Goal: Task Accomplishment & Management: Manage account settings

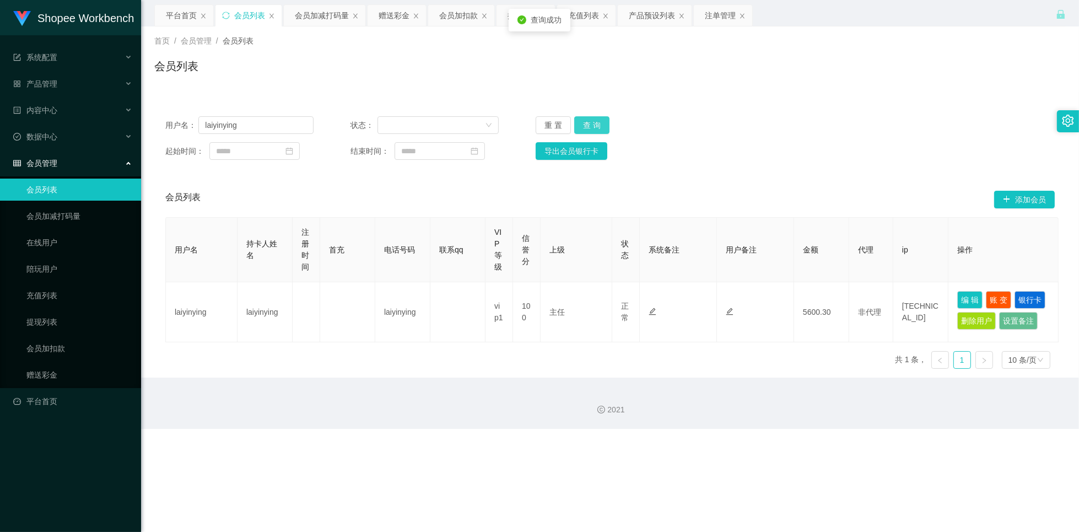
click at [599, 125] on button "查 询" at bounding box center [591, 125] width 35 height 18
click at [598, 126] on button "查 询" at bounding box center [591, 125] width 35 height 18
click at [597, 125] on button "查 询" at bounding box center [591, 125] width 35 height 18
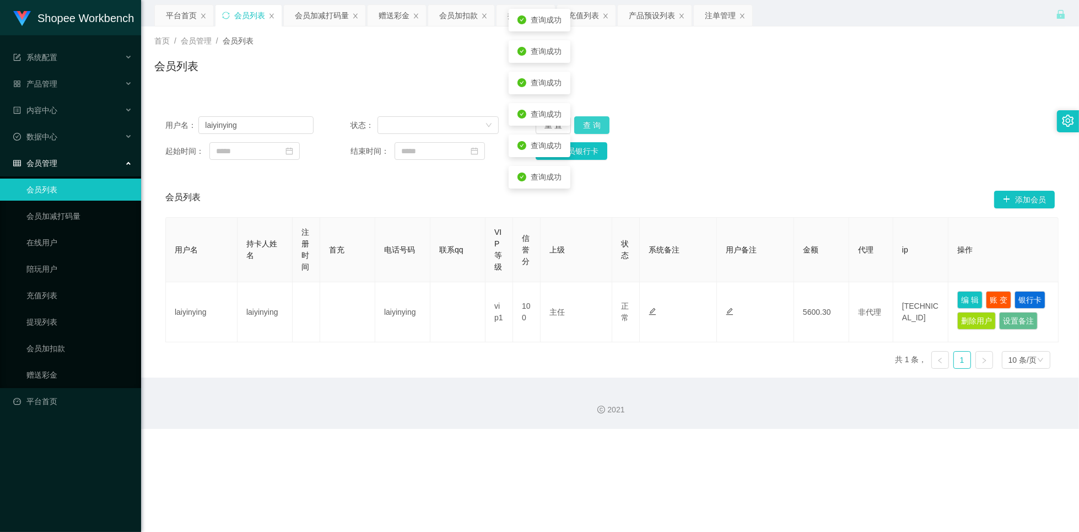
click at [597, 125] on button "查 询" at bounding box center [591, 125] width 35 height 18
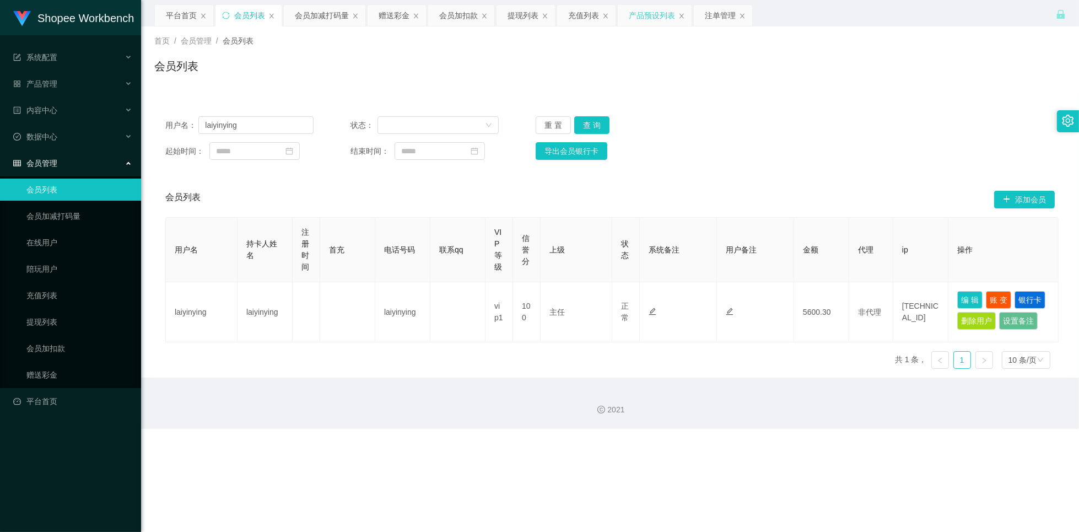
click at [645, 21] on div "产品预设列表" at bounding box center [652, 15] width 46 height 21
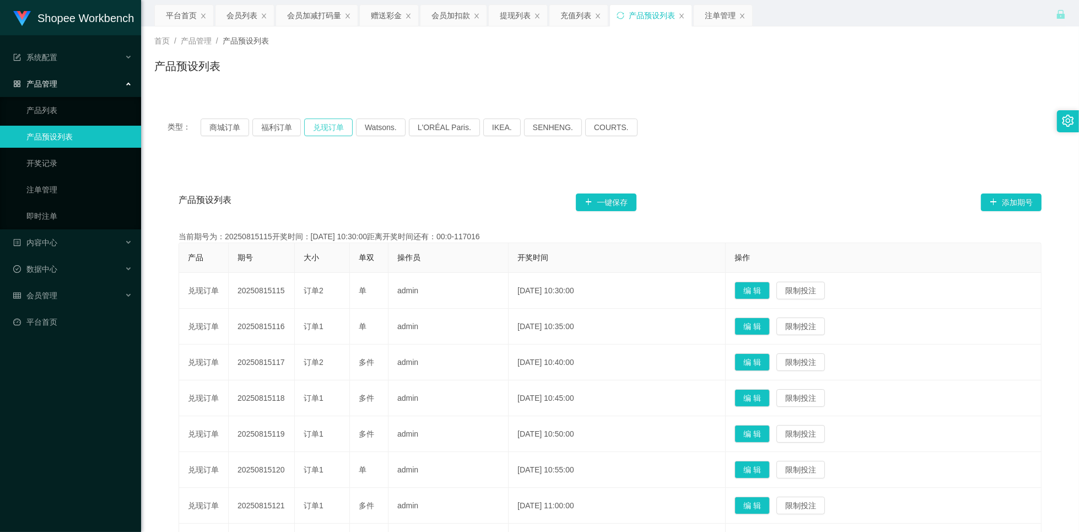
click at [328, 131] on button "兑现订单" at bounding box center [328, 127] width 48 height 18
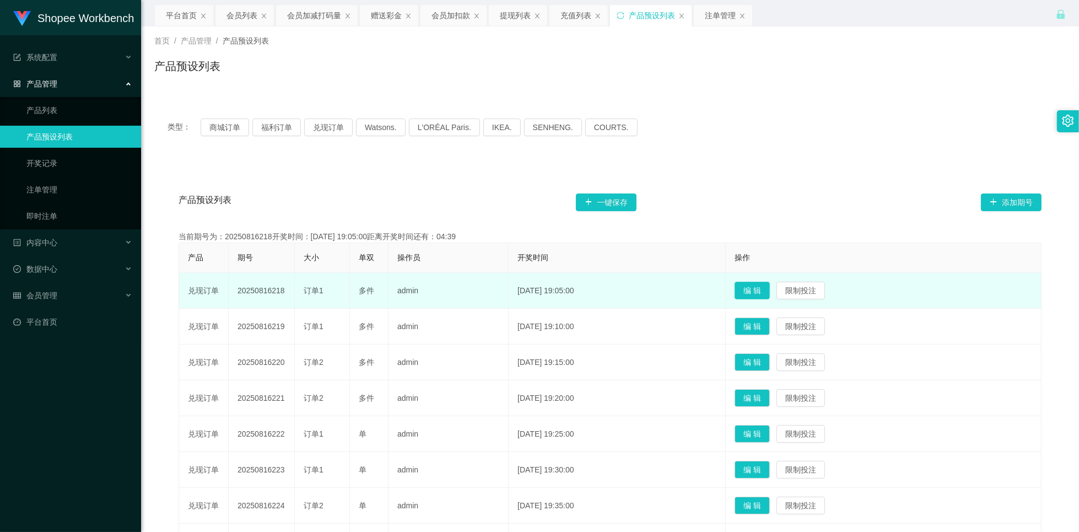
click at [760, 291] on button "编 辑" at bounding box center [751, 291] width 35 height 18
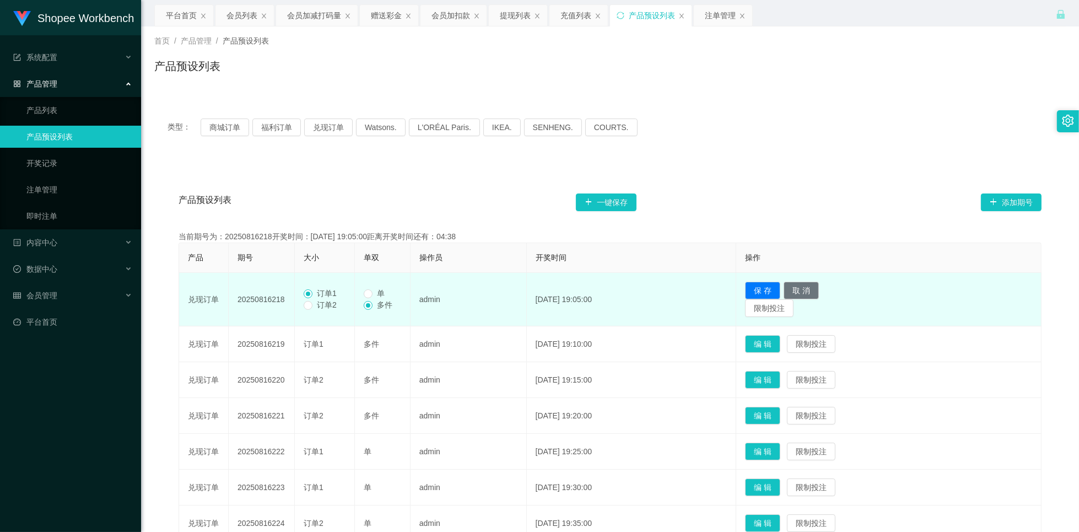
click at [374, 291] on span "单" at bounding box center [380, 293] width 17 height 9
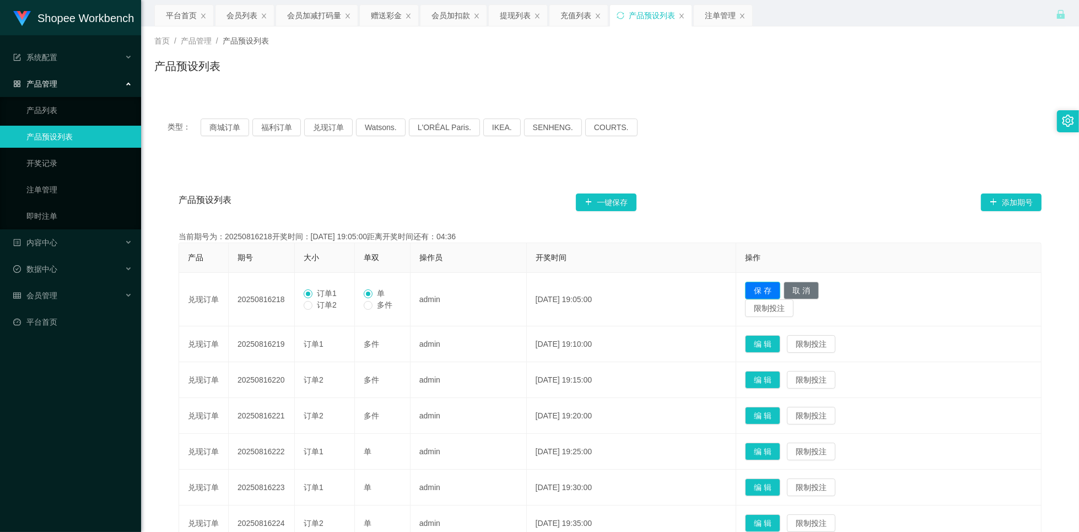
click at [770, 293] on button "保 存" at bounding box center [762, 291] width 35 height 18
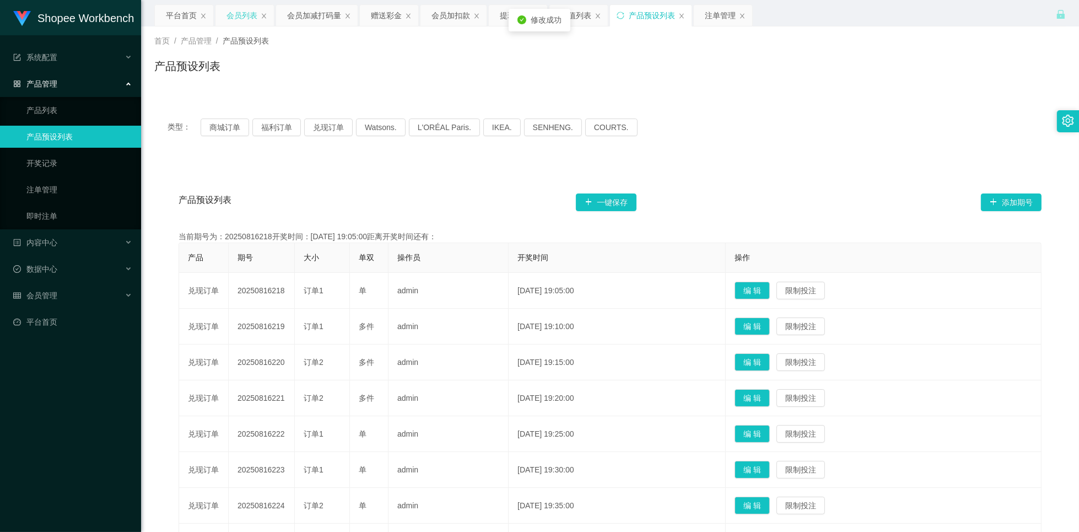
click at [245, 13] on div "会员列表" at bounding box center [241, 15] width 31 height 21
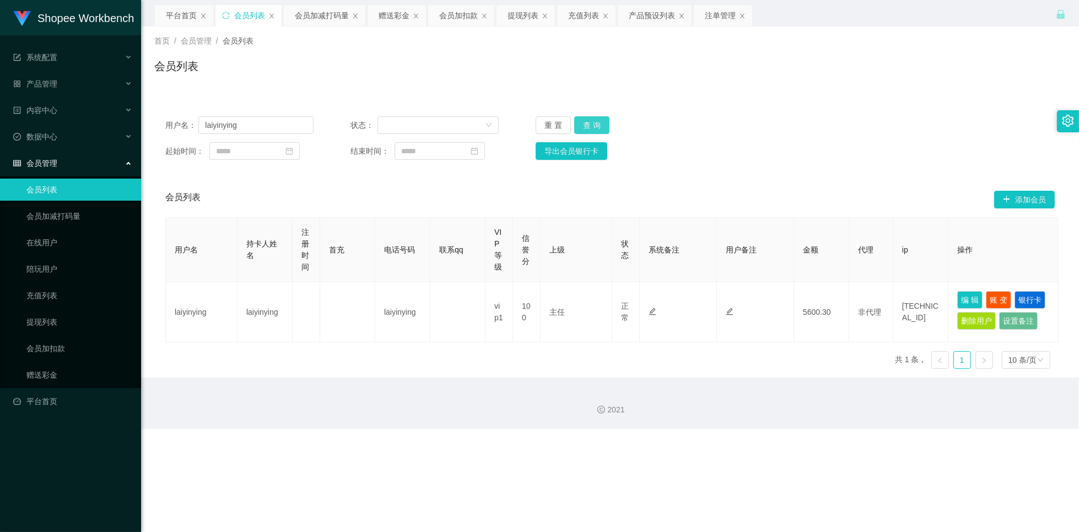
click at [601, 132] on button "查 询" at bounding box center [591, 125] width 35 height 18
click at [600, 121] on button "查 询" at bounding box center [591, 125] width 35 height 18
click at [719, 10] on div "注单管理" at bounding box center [720, 15] width 31 height 21
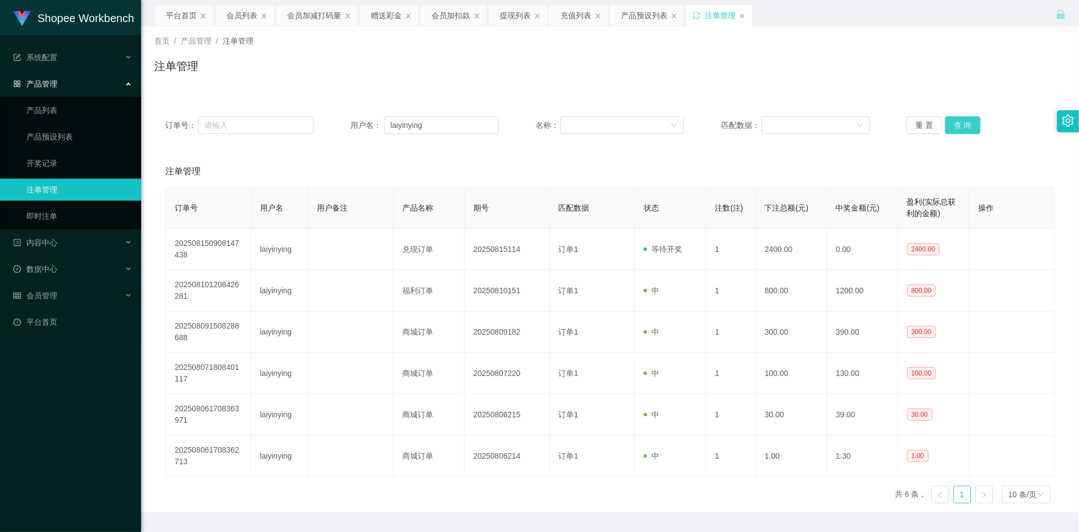
click at [963, 123] on button "查 询" at bounding box center [962, 125] width 35 height 18
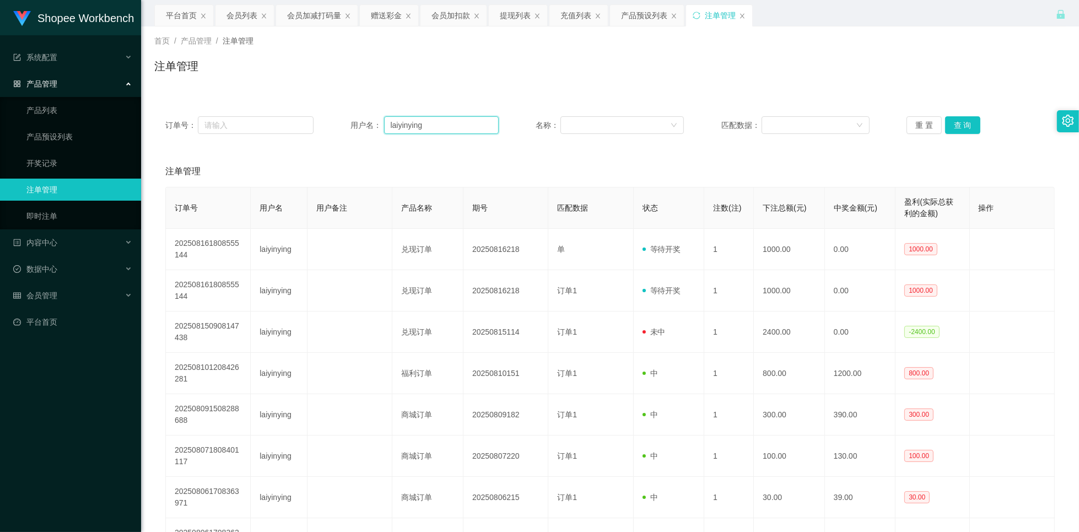
click at [455, 127] on input "laiyinying" at bounding box center [441, 125] width 115 height 18
click at [454, 127] on input "laiyinying" at bounding box center [441, 125] width 115 height 18
drag, startPoint x: 281, startPoint y: 73, endPoint x: 263, endPoint y: 58, distance: 23.5
click at [281, 73] on div "注单管理" at bounding box center [609, 70] width 911 height 25
click at [245, 18] on div "会员列表" at bounding box center [241, 15] width 31 height 21
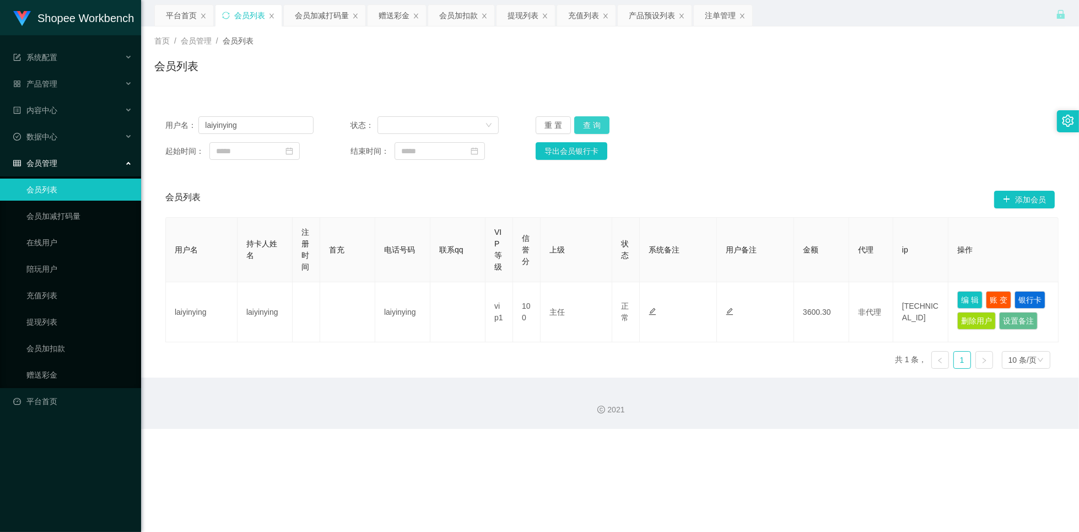
click at [600, 124] on button "查 询" at bounding box center [591, 125] width 35 height 18
click at [600, 122] on button "查 询" at bounding box center [591, 125] width 35 height 18
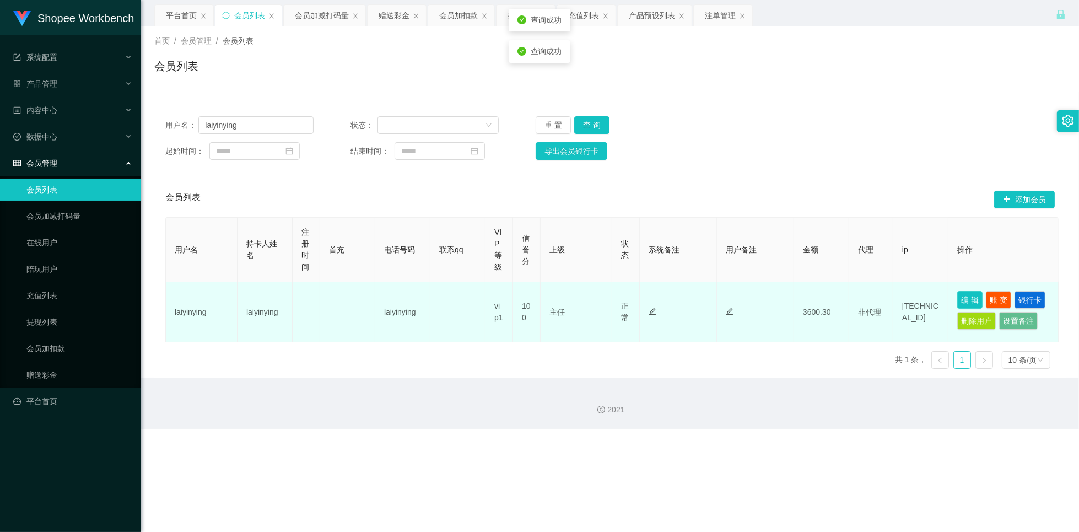
click at [970, 299] on button "编 辑" at bounding box center [969, 300] width 25 height 18
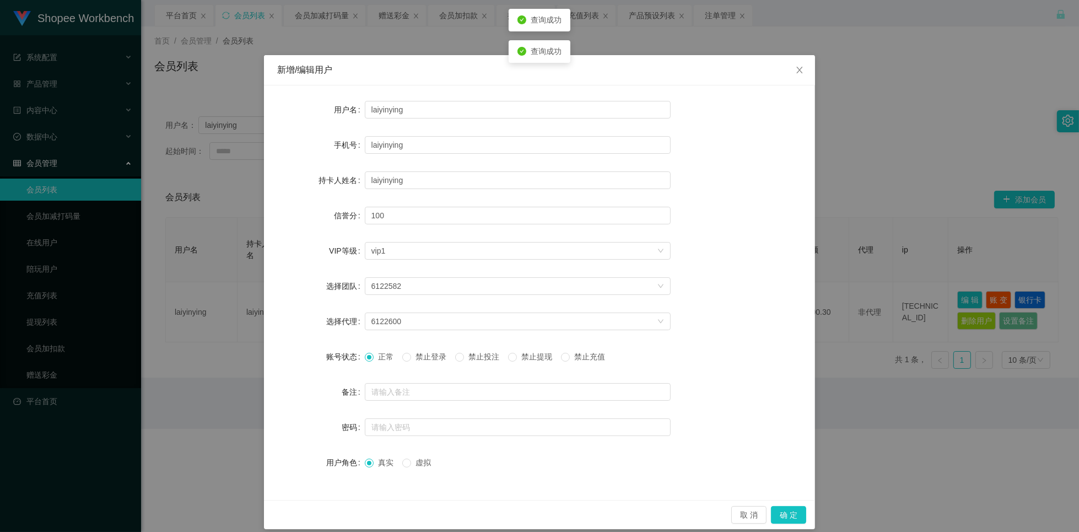
click at [479, 358] on span "禁止投注" at bounding box center [484, 356] width 40 height 9
click at [790, 523] on div "取 消 确 定" at bounding box center [539, 514] width 551 height 29
click at [792, 515] on button "确 定" at bounding box center [788, 515] width 35 height 18
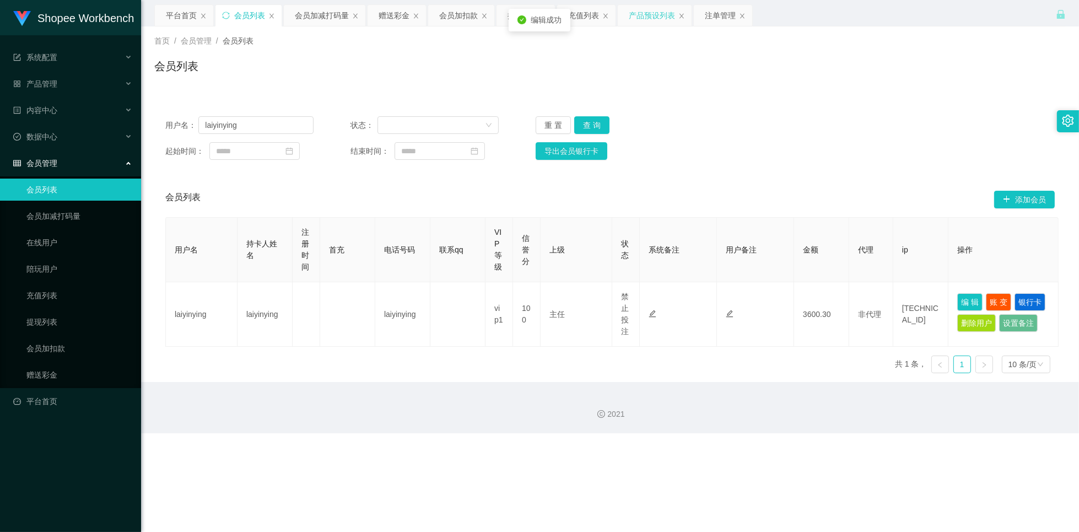
click at [645, 16] on div "产品预设列表" at bounding box center [652, 15] width 46 height 21
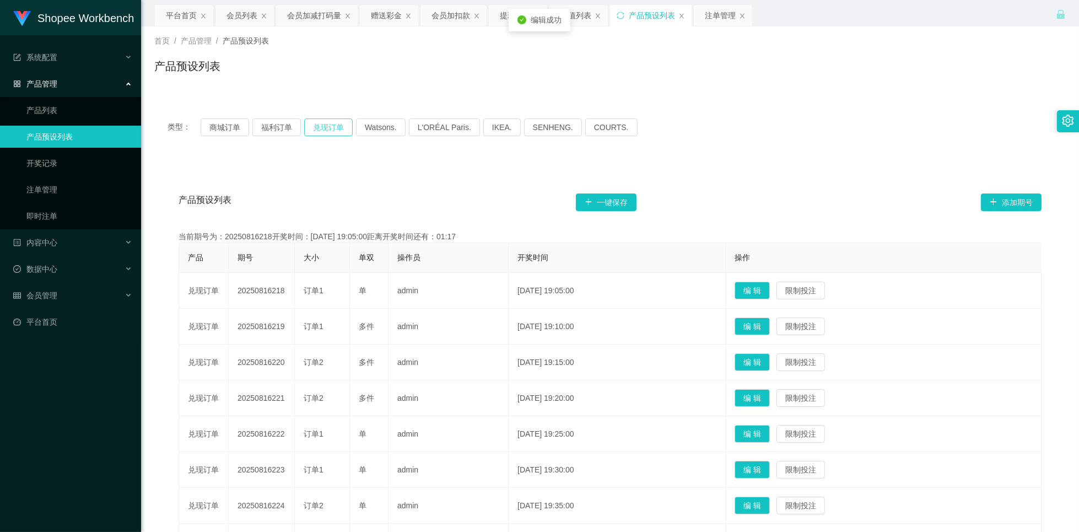
click at [327, 125] on button "兑现订单" at bounding box center [328, 127] width 48 height 18
click at [727, 13] on div "注单管理" at bounding box center [720, 15] width 31 height 21
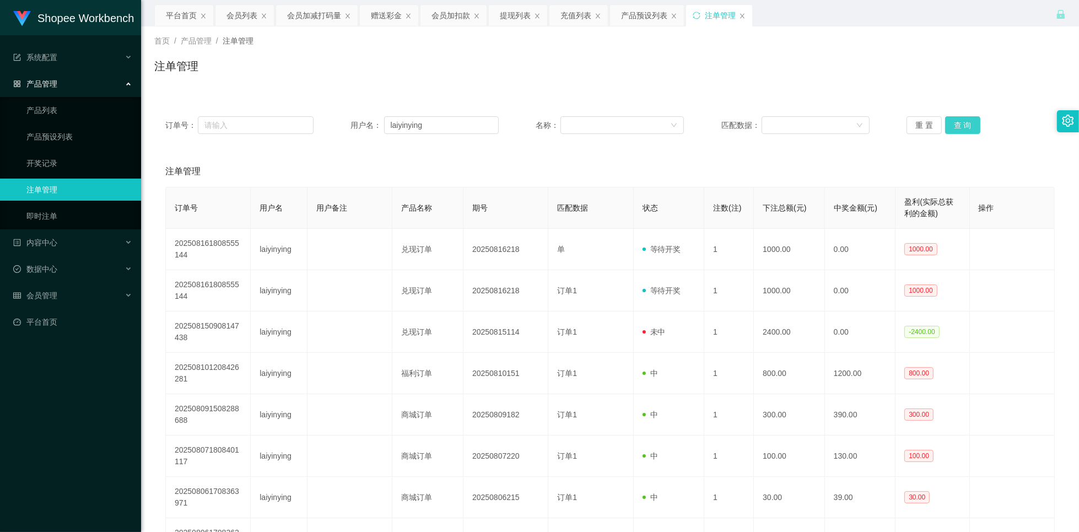
click at [966, 125] on button "查 询" at bounding box center [962, 125] width 35 height 18
click at [231, 18] on div "会员列表" at bounding box center [241, 15] width 31 height 21
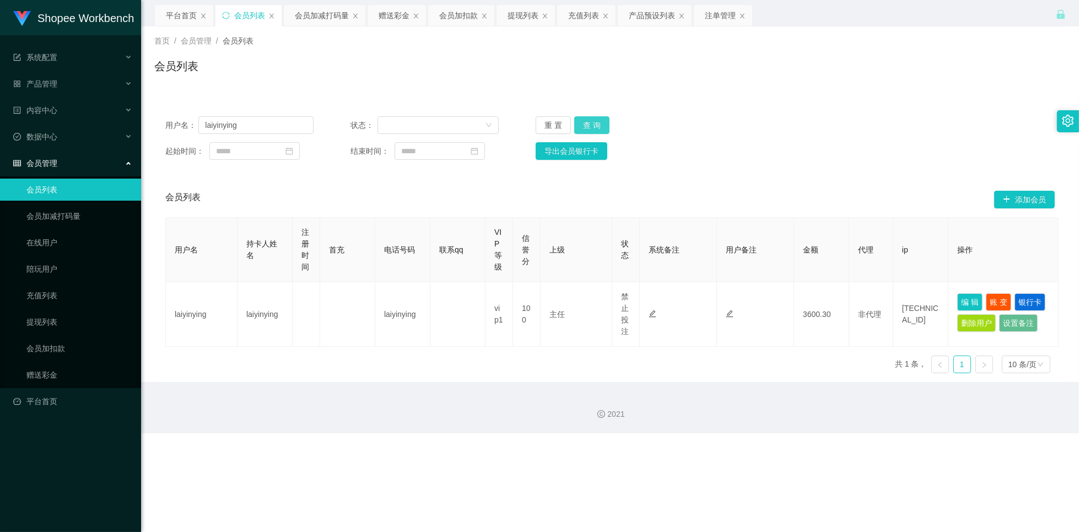
click at [594, 123] on button "查 询" at bounding box center [591, 125] width 35 height 18
click at [594, 125] on button "查 询" at bounding box center [591, 125] width 35 height 18
click at [594, 127] on button "查 询" at bounding box center [591, 125] width 35 height 18
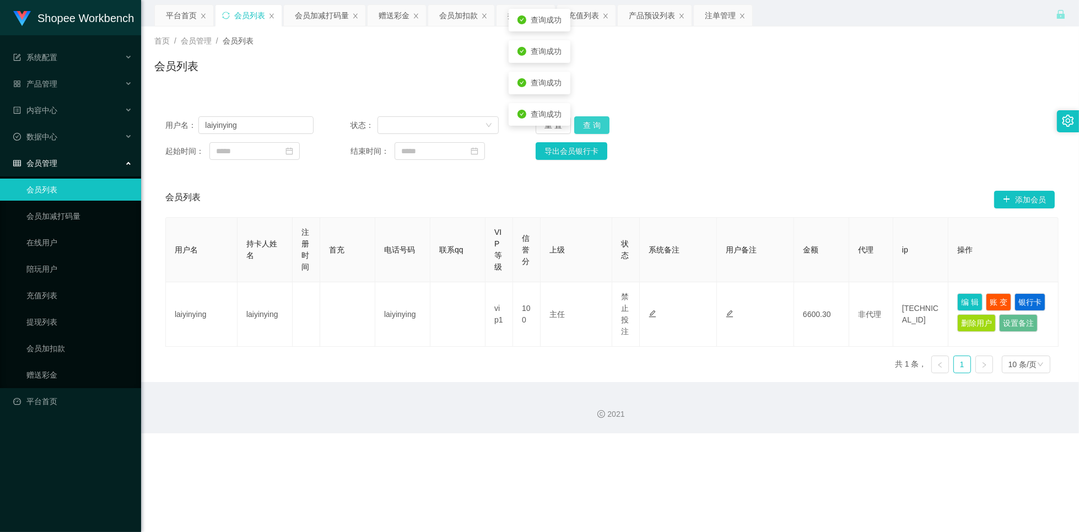
click at [594, 127] on button "查 询" at bounding box center [591, 125] width 35 height 18
click at [717, 18] on div "注单管理" at bounding box center [720, 15] width 31 height 21
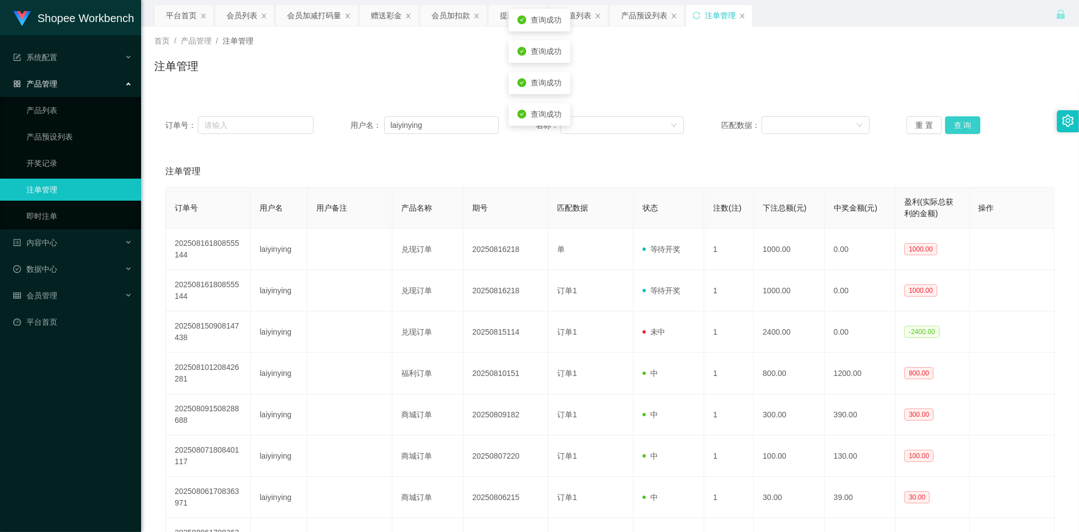
click at [963, 129] on button "查 询" at bounding box center [962, 125] width 35 height 18
click at [252, 14] on div "会员列表" at bounding box center [241, 15] width 31 height 21
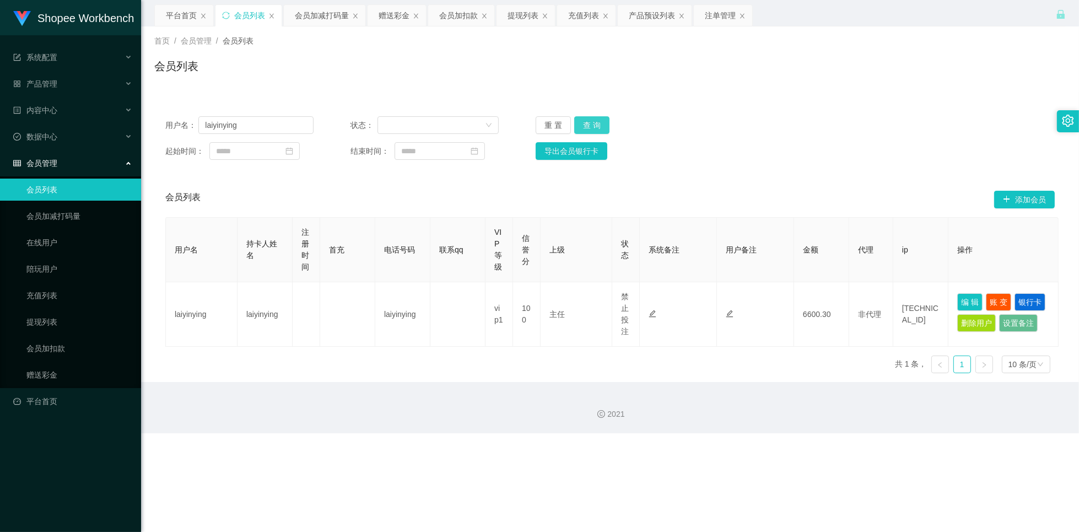
click at [589, 124] on button "查 询" at bounding box center [591, 125] width 35 height 18
click at [302, 19] on div "会员加减打码量" at bounding box center [322, 15] width 54 height 21
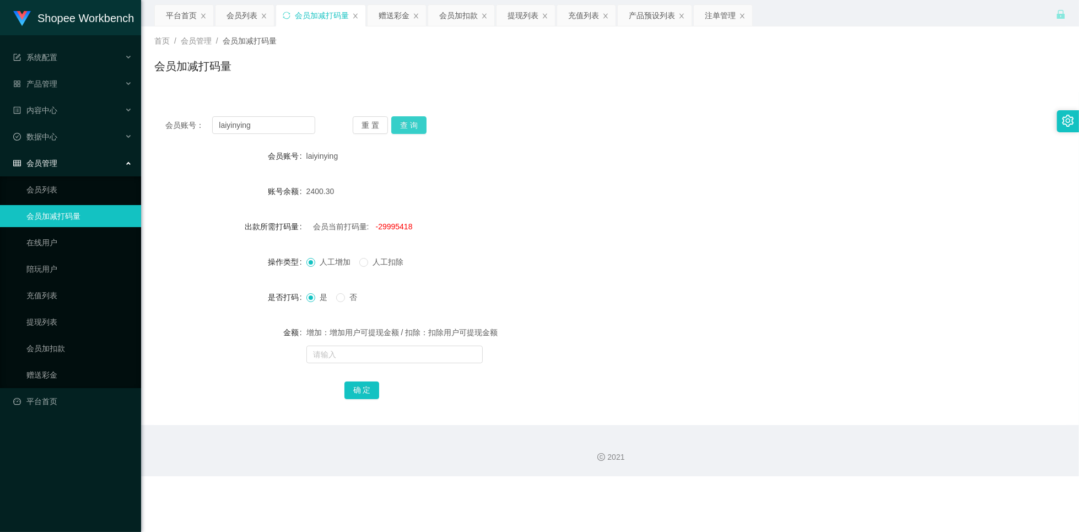
click at [421, 128] on button "查 询" at bounding box center [408, 125] width 35 height 18
click at [244, 13] on div "会员列表" at bounding box center [241, 15] width 31 height 21
